Goal: Task Accomplishment & Management: Use online tool/utility

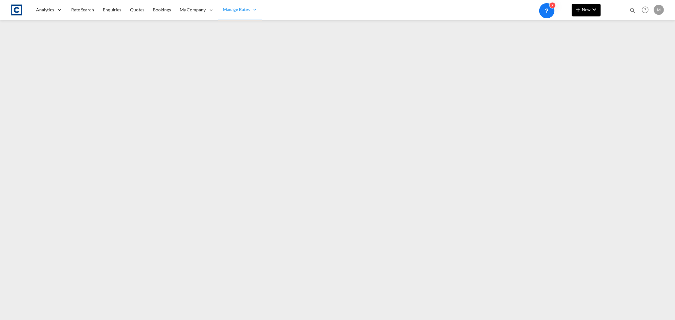
click at [574, 10] on md-icon "icon-plus 400-fg" at bounding box center [578, 10] width 8 height 8
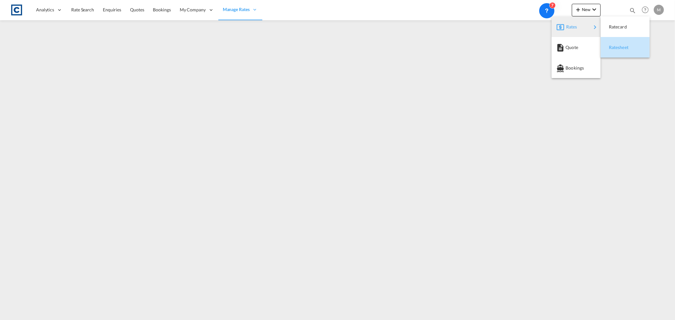
click at [616, 49] on span "Ratesheet" at bounding box center [612, 47] width 7 height 13
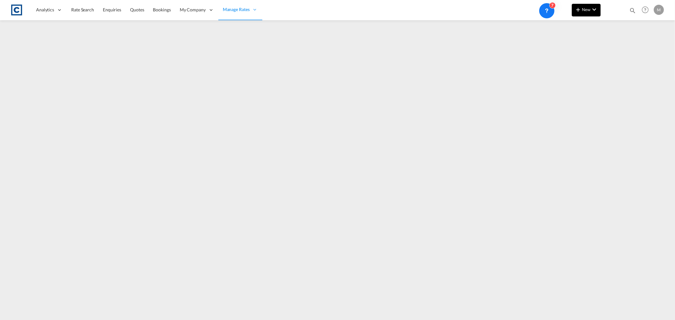
click at [587, 14] on button "New" at bounding box center [586, 10] width 29 height 13
click at [613, 45] on span "Ratesheet" at bounding box center [612, 47] width 7 height 13
click at [587, 9] on span "New" at bounding box center [586, 9] width 24 height 5
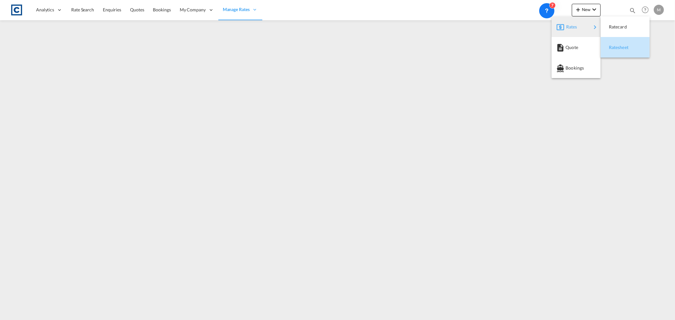
click at [616, 47] on span "Ratesheet" at bounding box center [612, 47] width 7 height 13
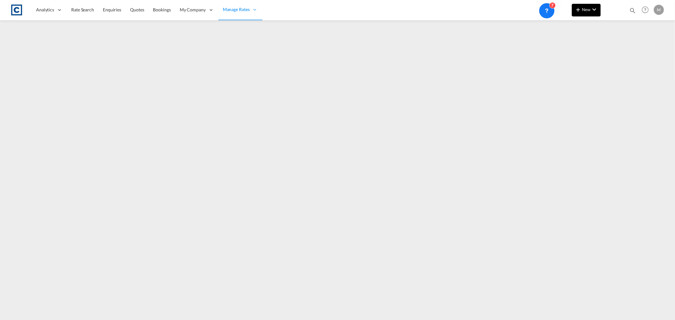
click at [595, 11] on md-icon "icon-chevron-down" at bounding box center [595, 10] width 8 height 8
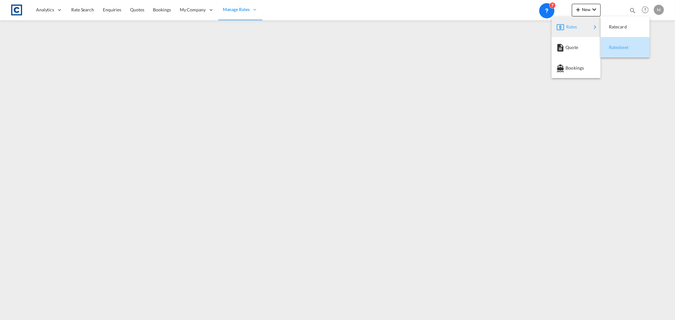
click at [616, 46] on span "Ratesheet" at bounding box center [612, 47] width 7 height 13
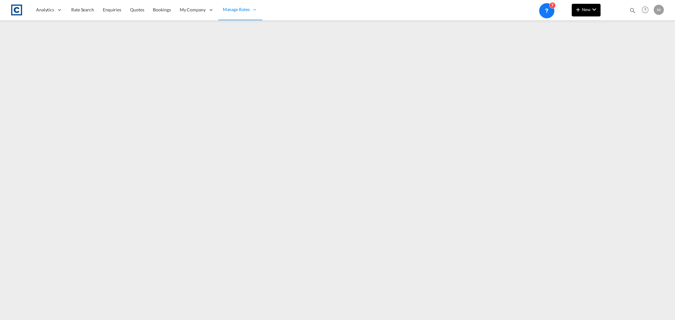
click at [597, 12] on md-icon "icon-chevron-down" at bounding box center [595, 10] width 8 height 8
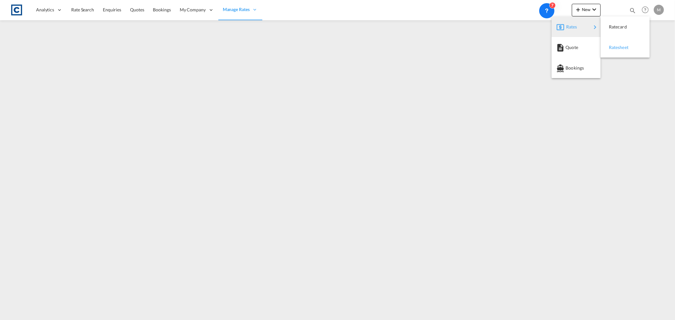
click at [616, 48] on span "Ratesheet" at bounding box center [612, 47] width 7 height 13
